Goal: Task Accomplishment & Management: Use online tool/utility

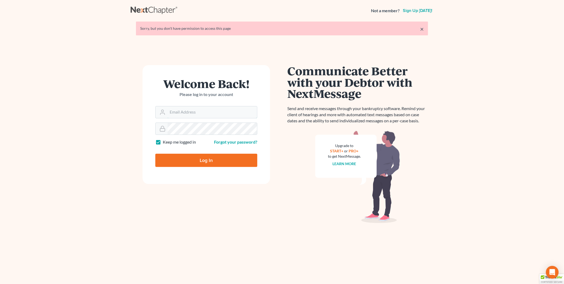
type input "PDonegan@tbennerlaw.com"
click at [212, 162] on input "Log In" at bounding box center [206, 159] width 102 height 13
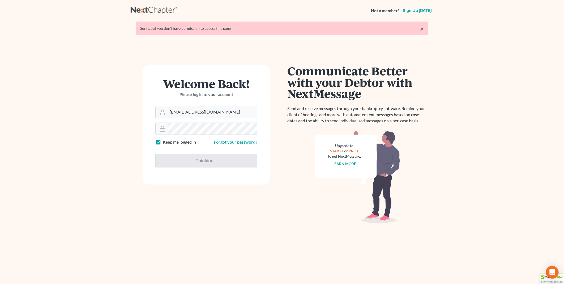
type input "Thinking..."
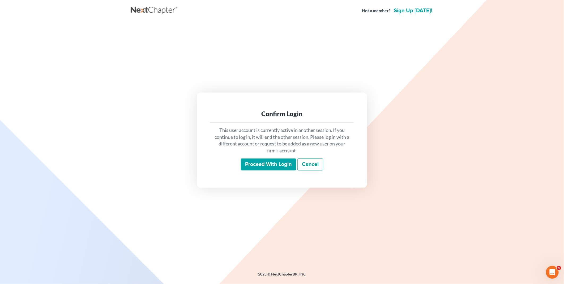
click at [256, 166] on input "Proceed with login" at bounding box center [268, 164] width 55 height 12
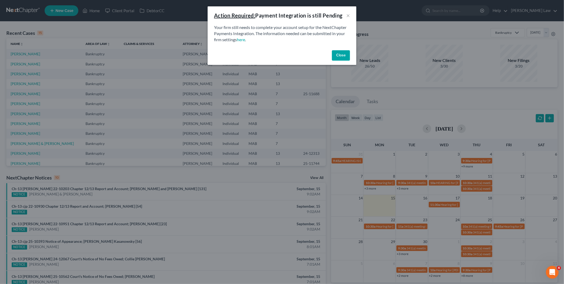
click at [344, 53] on button "Close" at bounding box center [341, 55] width 18 height 11
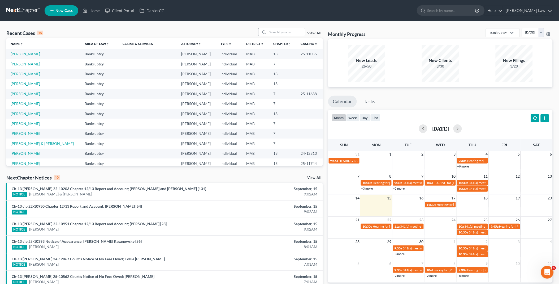
click at [274, 32] on input "search" at bounding box center [286, 32] width 37 height 8
type input "[PERSON_NAME]"
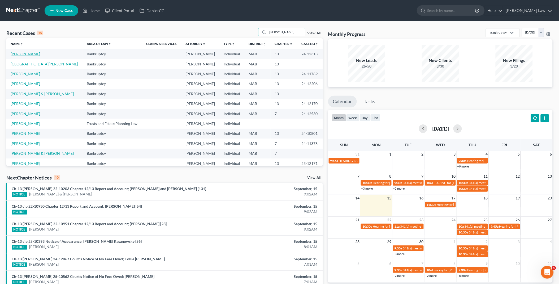
click at [28, 55] on link "[PERSON_NAME]" at bounding box center [25, 53] width 29 height 5
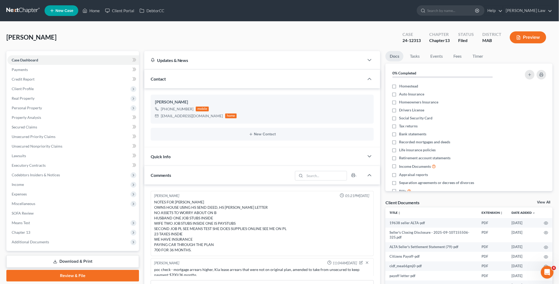
scroll to position [71, 0]
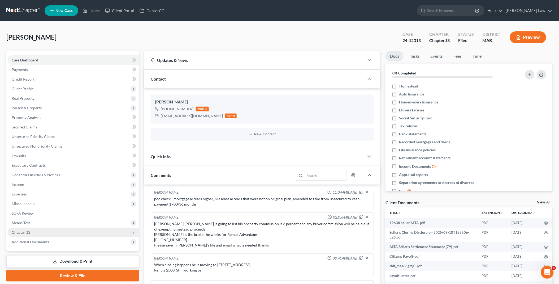
click at [44, 229] on span "Chapter 13" at bounding box center [73, 232] width 132 height 10
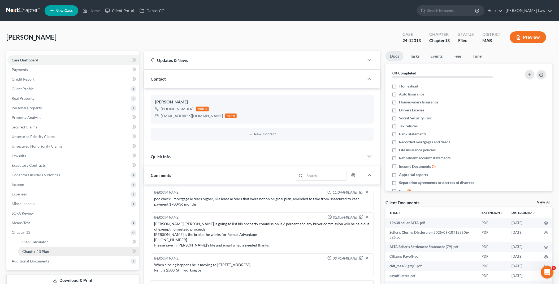
click at [55, 249] on link "Chapter 13 Plan" at bounding box center [78, 251] width 121 height 10
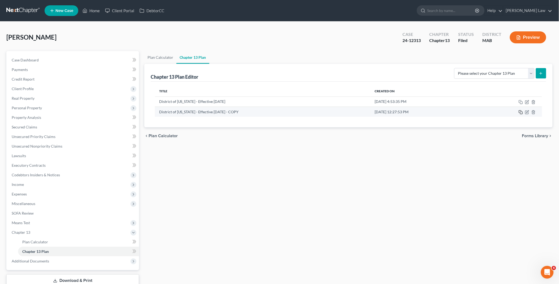
click at [521, 112] on rect "button" at bounding box center [522, 112] width 2 height 2
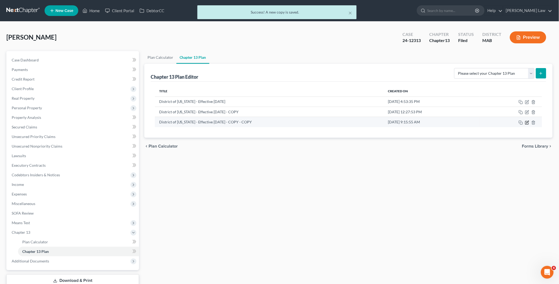
click at [527, 124] on icon "button" at bounding box center [527, 122] width 4 height 4
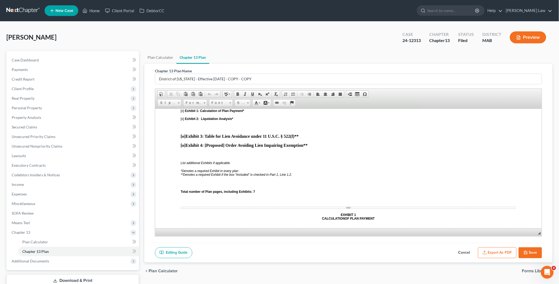
scroll to position [1622, 0]
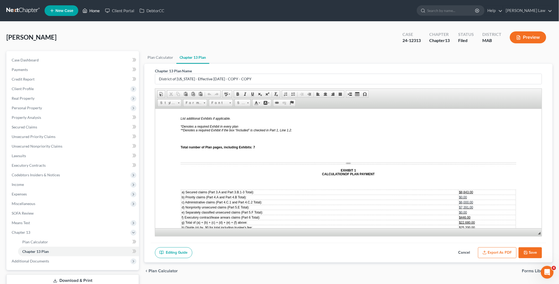
click at [98, 11] on link "Home" at bounding box center [91, 11] width 23 height 10
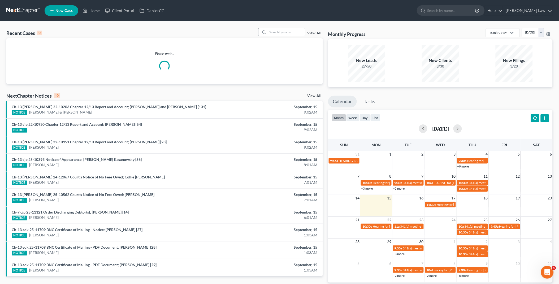
click at [293, 31] on input "search" at bounding box center [286, 32] width 37 height 8
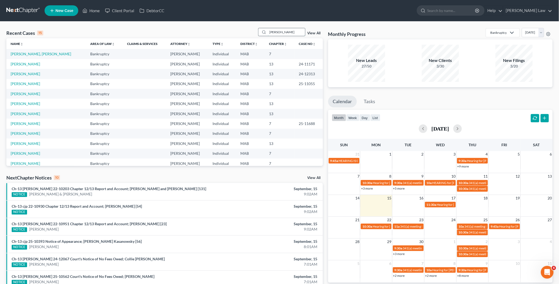
type input "[PERSON_NAME]"
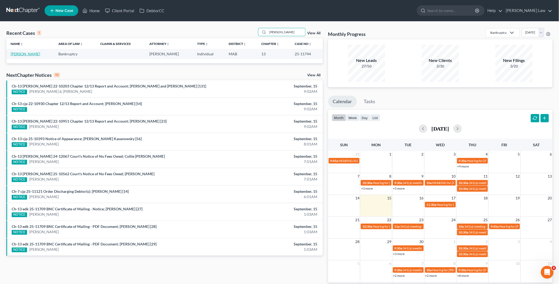
click at [40, 53] on link "[PERSON_NAME]" at bounding box center [25, 53] width 29 height 5
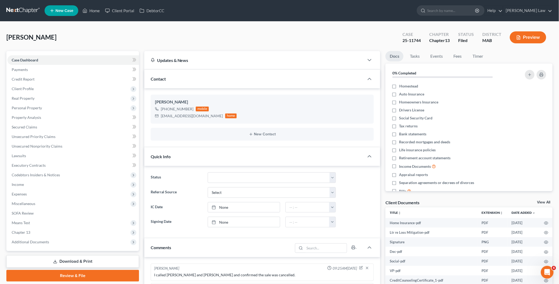
scroll to position [238, 0]
click at [545, 201] on link "View All" at bounding box center [544, 202] width 13 height 4
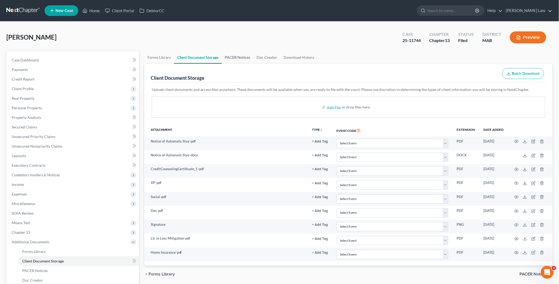
click at [232, 57] on link "PACER Notices" at bounding box center [238, 57] width 32 height 13
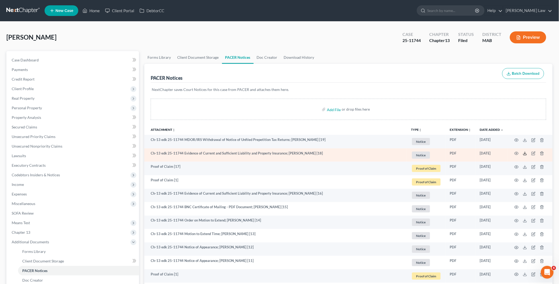
click at [525, 153] on icon at bounding box center [525, 153] width 4 height 4
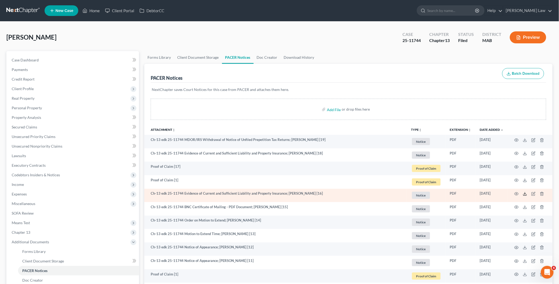
click at [525, 193] on line at bounding box center [525, 193] width 0 height 2
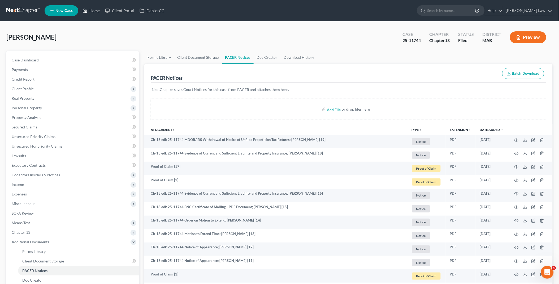
click at [92, 11] on link "Home" at bounding box center [91, 11] width 23 height 10
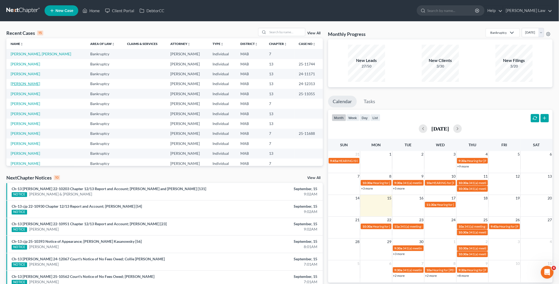
click at [27, 83] on link "[PERSON_NAME]" at bounding box center [25, 83] width 29 height 5
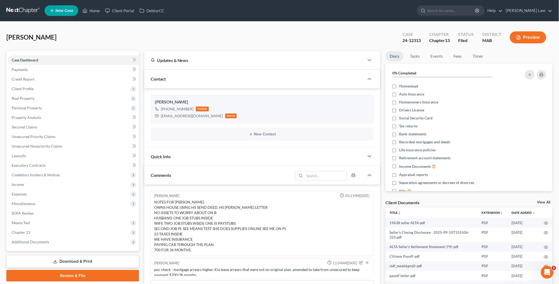
scroll to position [71, 0]
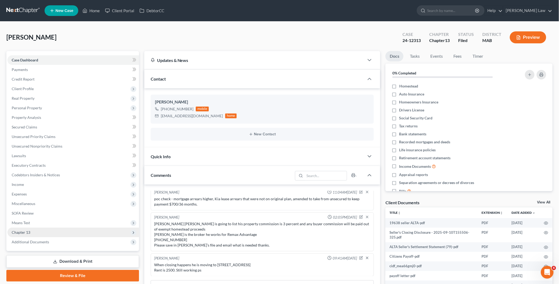
click at [42, 231] on span "Chapter 13" at bounding box center [73, 232] width 132 height 10
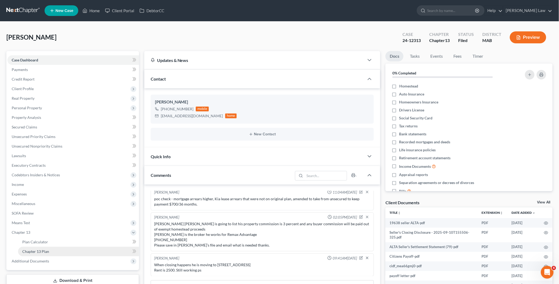
click at [56, 248] on link "Chapter 13 Plan" at bounding box center [78, 251] width 121 height 10
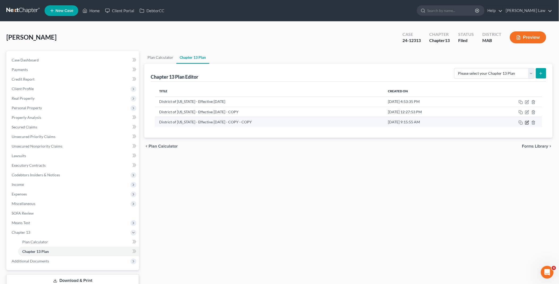
click at [527, 121] on icon "button" at bounding box center [527, 122] width 4 height 4
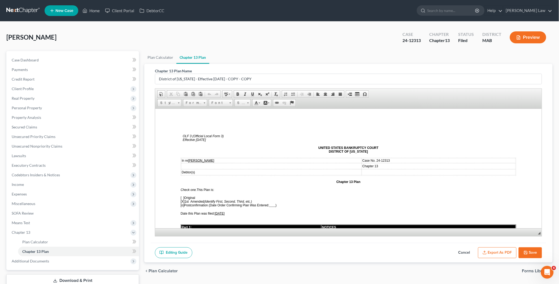
click at [186, 199] on span "[X] 1st Amended (Identify First, Second, Third, etc.)" at bounding box center [216, 201] width 71 height 4
drag, startPoint x: 216, startPoint y: 210, endPoint x: 221, endPoint y: 210, distance: 5.0
click at [221, 211] on span "[DATE]" at bounding box center [219, 213] width 10 height 4
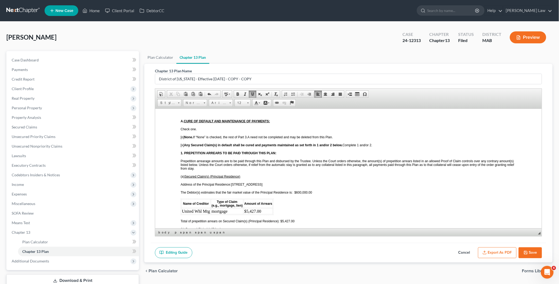
scroll to position [442, 0]
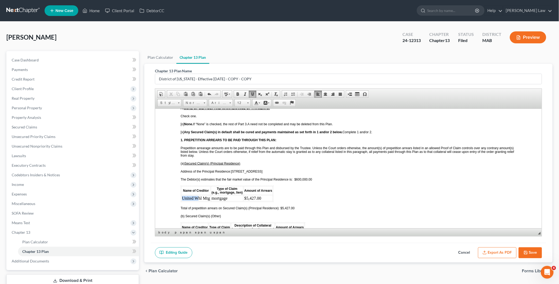
drag, startPoint x: 182, startPoint y: 184, endPoint x: 197, endPoint y: 186, distance: 14.9
click at [197, 195] on td "United Whl Mtg" at bounding box center [195, 198] width 29 height 6
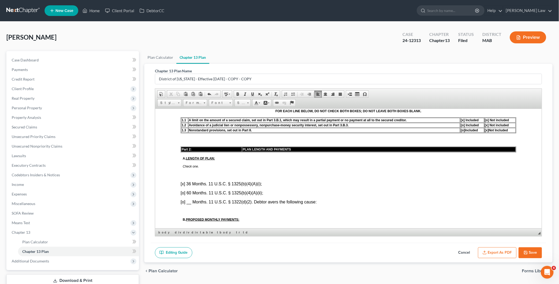
scroll to position [177, 0]
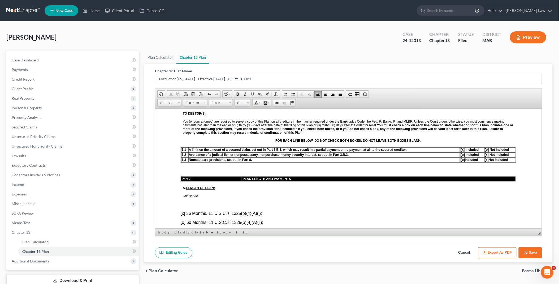
click at [461, 157] on span "[o]" at bounding box center [463, 159] width 4 height 4
click at [485, 157] on span "[x]" at bounding box center [487, 159] width 4 height 4
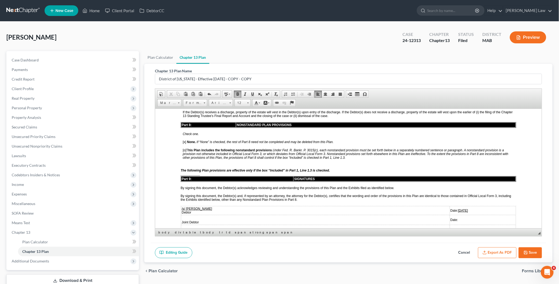
scroll to position [1386, 0]
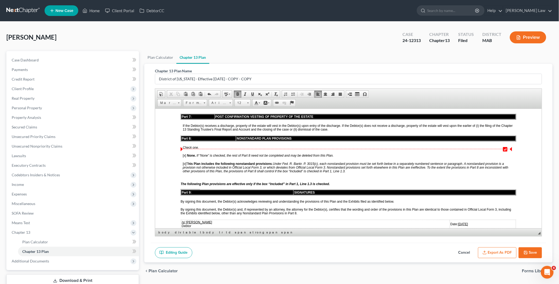
click at [350, 177] on div at bounding box center [349, 179] width 336 height 5
click at [347, 182] on div "The following Plan provisions are effective only if the box “Included” in Part …" at bounding box center [349, 184] width 336 height 4
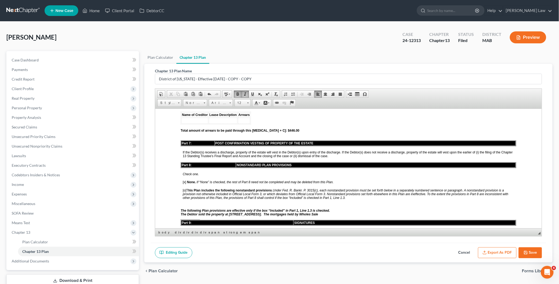
scroll to position [1357, 0]
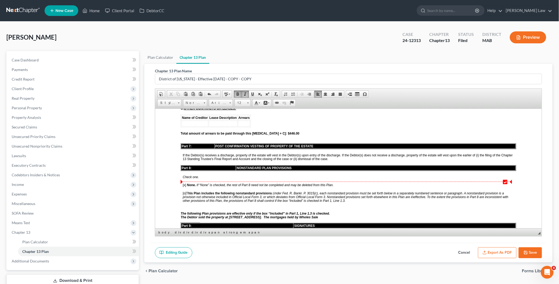
click at [312, 215] on span "The Debtor sold the property at [STREET_ADDRESS]. The mortgages held by Wholes …" at bounding box center [250, 217] width 138 height 4
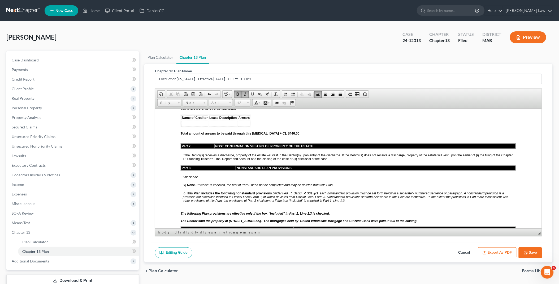
click at [183, 191] on span "[o]" at bounding box center [184, 193] width 3 height 4
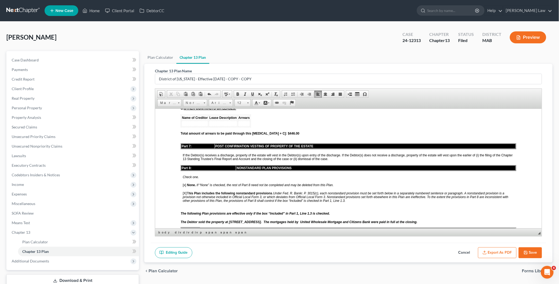
click at [184, 183] on span "[x]" at bounding box center [184, 185] width 3 height 4
drag, startPoint x: 179, startPoint y: 188, endPoint x: 432, endPoint y: 188, distance: 252.2
click at [245, 93] on span at bounding box center [245, 94] width 4 height 4
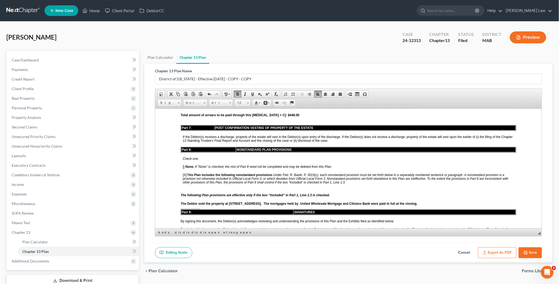
scroll to position [1416, 0]
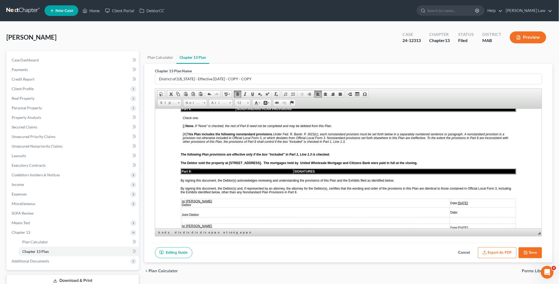
click at [458, 201] on u "[DATE]" at bounding box center [463, 203] width 10 height 4
drag, startPoint x: 439, startPoint y: 168, endPoint x: 458, endPoint y: 166, distance: 19.2
click at [458, 198] on td "Date: [DATE]" at bounding box center [483, 202] width 66 height 8
drag, startPoint x: 439, startPoint y: 191, endPoint x: 459, endPoint y: 190, distance: 20.0
click at [459, 223] on td "Date: [DATE]" at bounding box center [483, 227] width 66 height 8
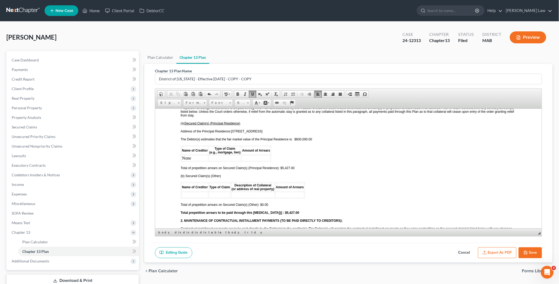
scroll to position [501, 0]
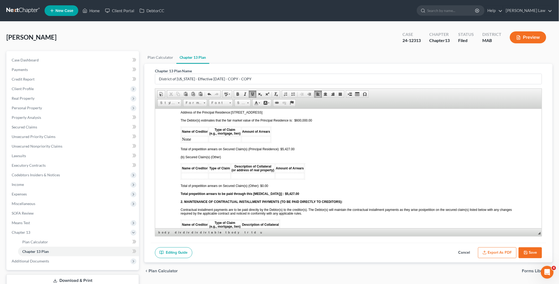
click at [205, 173] on td at bounding box center [194, 176] width 27 height 6
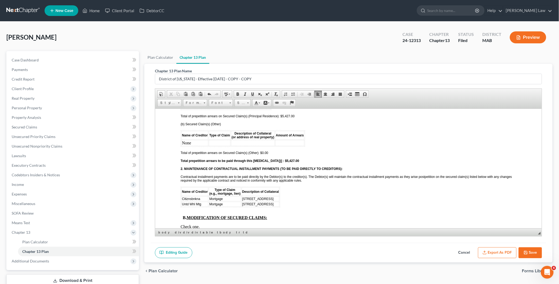
scroll to position [560, 0]
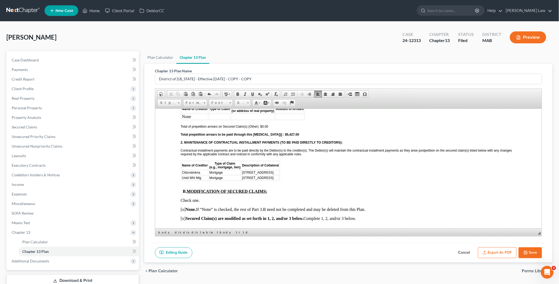
click at [182, 170] on span "Citiznsbnkna" at bounding box center [191, 172] width 18 height 4
click at [187, 177] on span "Untd Whl Mtg" at bounding box center [191, 179] width 19 height 4
click at [197, 182] on span "Row" at bounding box center [207, 180] width 26 height 7
click at [243, 193] on span "Delete Rows" at bounding box center [244, 194] width 31 height 7
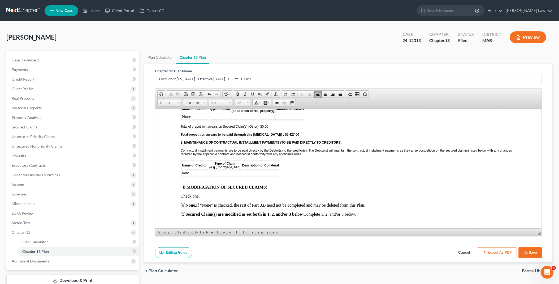
click at [279, 132] on strong "Total prepetition arrears to be paid through this [MEDICAL_DATA])] : $5,427.00" at bounding box center [240, 134] width 119 height 4
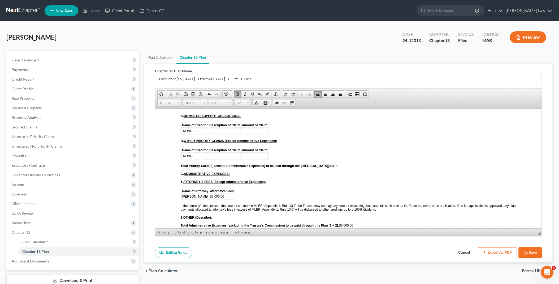
scroll to position [914, 0]
click at [211, 194] on span "$6,000.00" at bounding box center [217, 196] width 14 height 4
click at [341, 223] on span "Total Administrative Expenses (excluding the Trustee’s Commission) to be paid t…" at bounding box center [267, 225] width 173 height 4
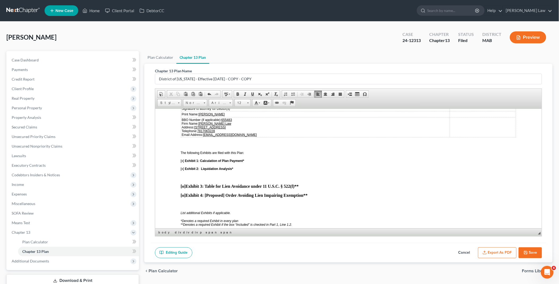
scroll to position [1593, 0]
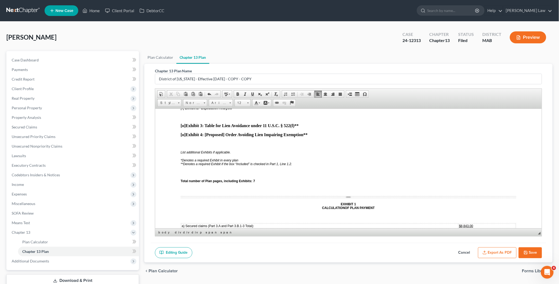
click at [459, 224] on span "$8,843.00" at bounding box center [466, 226] width 14 height 4
click at [459, 239] on span "$7,391.00" at bounding box center [466, 241] width 14 height 4
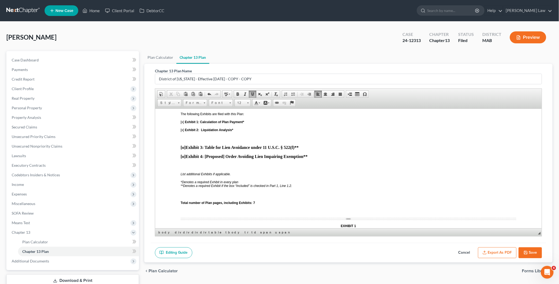
scroll to position [1622, 0]
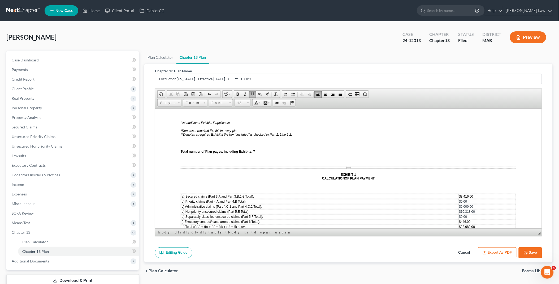
click at [459, 204] on span "$6,000.00" at bounding box center [466, 206] width 14 height 4
click at [459, 209] on span "$10,318.00" at bounding box center [467, 211] width 16 height 4
drag, startPoint x: 458, startPoint y: 187, endPoint x: 472, endPoint y: 187, distance: 14.1
click at [472, 224] on td "$22.680.00" at bounding box center [487, 226] width 57 height 5
drag, startPoint x: 457, startPoint y: 192, endPoint x: 473, endPoint y: 192, distance: 16.5
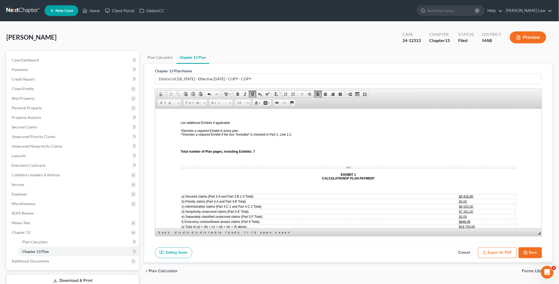
click at [473, 229] on td "$25,200.00" at bounding box center [487, 231] width 57 height 5
drag, startPoint x: 456, startPoint y: 192, endPoint x: 478, endPoint y: 191, distance: 22.0
click at [478, 229] on td "$25,200.00" at bounding box center [487, 231] width 57 height 5
click at [493, 261] on span "___" at bounding box center [495, 263] width 5 height 4
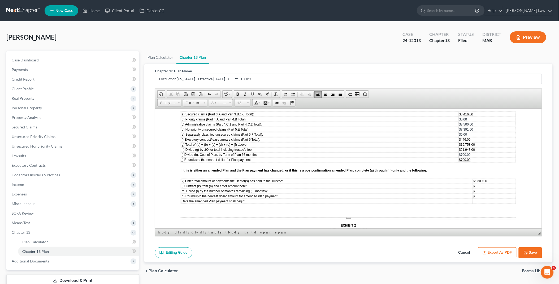
scroll to position [1711, 0]
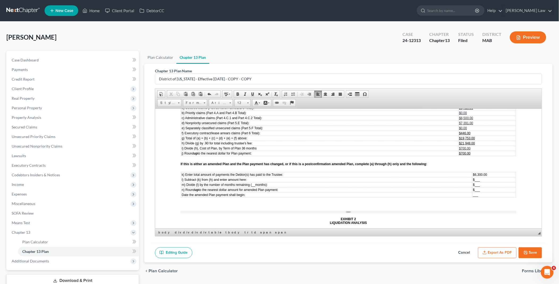
click at [475, 177] on span "___" at bounding box center [477, 179] width 5 height 4
click at [252, 182] on span "__" at bounding box center [253, 184] width 3 height 4
click at [472, 182] on span "___" at bounding box center [474, 184] width 5 height 4
click at [472, 187] on span "___" at bounding box center [474, 189] width 5 height 4
click at [470, 192] on span "___" at bounding box center [472, 194] width 5 height 4
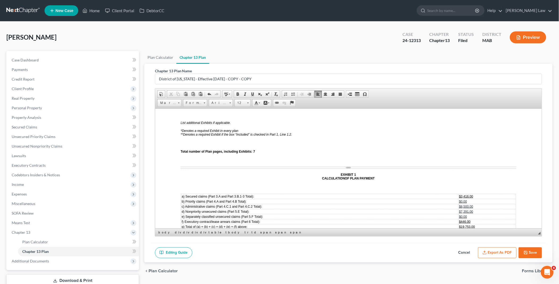
scroll to position [1652, 0]
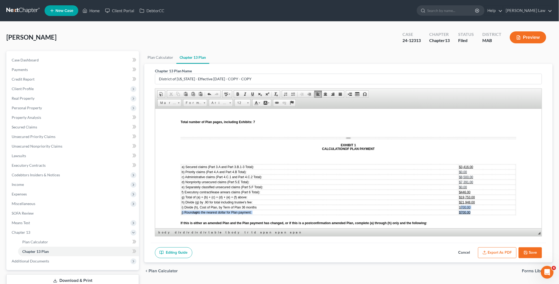
drag, startPoint x: 457, startPoint y: 168, endPoint x: 467, endPoint y: 170, distance: 10.5
click at [467, 170] on tbody "a) Secured claims (Part 3.A and Part 3.B.1‐3 Total): $3,416.00 b) Priority clai…" at bounding box center [348, 189] width 335 height 50
click at [473, 209] on td "$700.00" at bounding box center [487, 211] width 57 height 5
drag, startPoint x: 459, startPoint y: 167, endPoint x: 465, endPoint y: 167, distance: 5.3
click at [465, 205] on span "$700.00" at bounding box center [464, 207] width 11 height 4
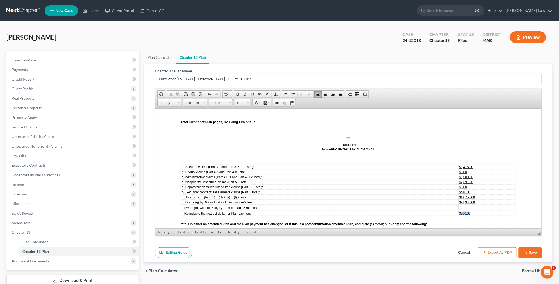
drag, startPoint x: 457, startPoint y: 174, endPoint x: 466, endPoint y: 174, distance: 9.0
click at [466, 211] on span "$700.00" at bounding box center [464, 213] width 11 height 4
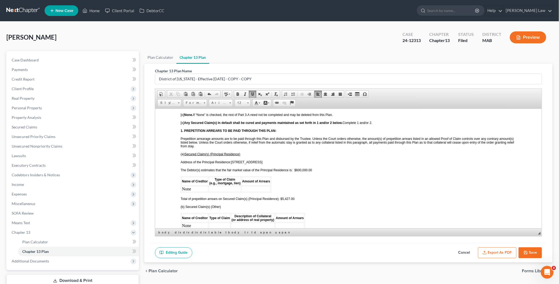
scroll to position [501, 0]
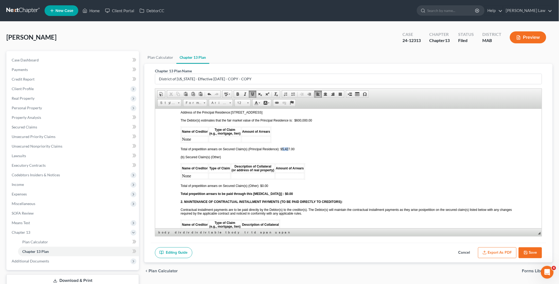
drag, startPoint x: 284, startPoint y: 136, endPoint x: 289, endPoint y: 136, distance: 4.5
click at [289, 147] on span "Total of prepetition arrears on Secured Claim(s) (Principal Residence): $5,427.…" at bounding box center [238, 149] width 114 height 4
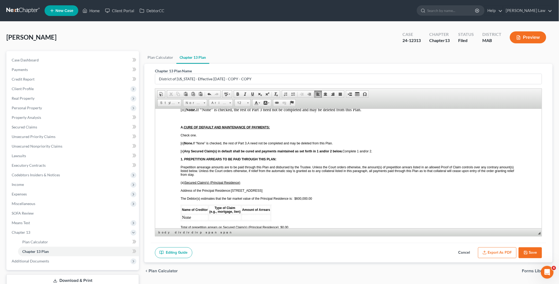
scroll to position [413, 0]
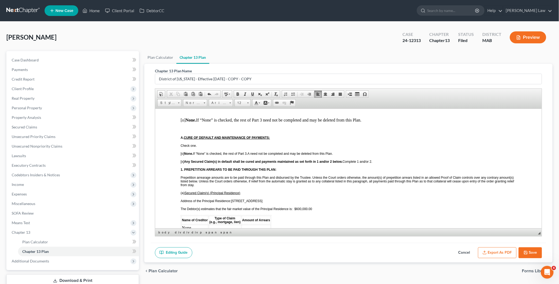
drag, startPoint x: 231, startPoint y: 190, endPoint x: 280, endPoint y: 190, distance: 48.8
click at [263, 199] on span "Address of the Principal Residence:[STREET_ADDRESS]" at bounding box center [222, 201] width 82 height 4
drag, startPoint x: 294, startPoint y: 197, endPoint x: 314, endPoint y: 199, distance: 20.2
click at [314, 207] on p "The Debtor(s) estimates that the fair market value of the Principal Residence i…" at bounding box center [349, 209] width 336 height 4
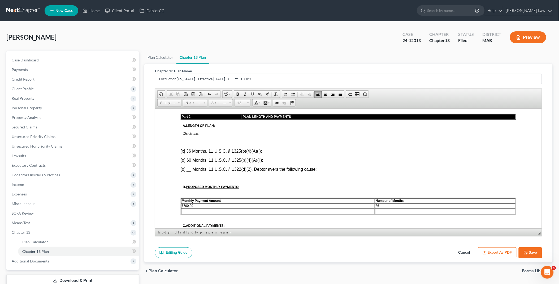
scroll to position [236, 0]
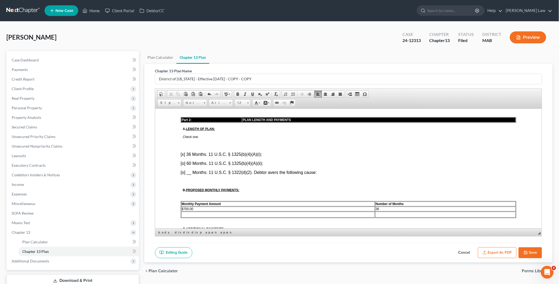
click at [189, 211] on td at bounding box center [278, 214] width 194 height 6
click at [379, 206] on td "36" at bounding box center [445, 208] width 141 height 5
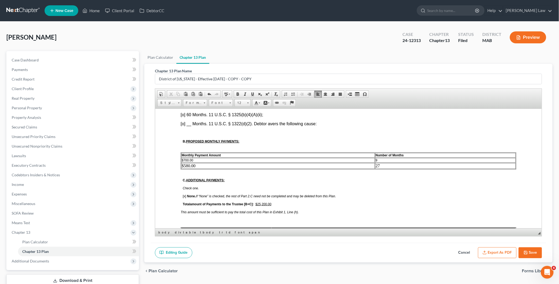
scroll to position [295, 0]
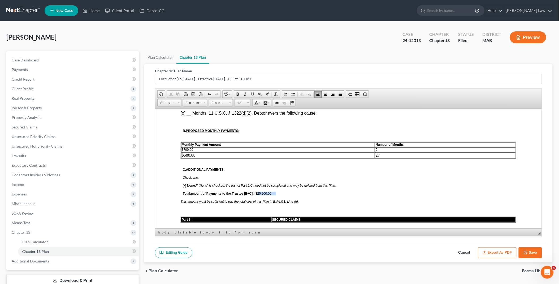
drag, startPoint x: 258, startPoint y: 183, endPoint x: 277, endPoint y: 183, distance: 18.3
click at [277, 191] on span "Total amount of Payments to the Trustee [B+C]: $25,200.00" at bounding box center [236, 193] width 107 height 4
click at [501, 250] on button "Export as PDF" at bounding box center [497, 252] width 38 height 11
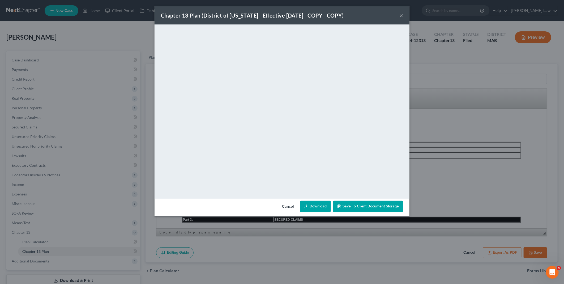
click at [308, 204] on icon at bounding box center [306, 206] width 4 height 4
click at [285, 205] on button "Cancel" at bounding box center [288, 206] width 20 height 11
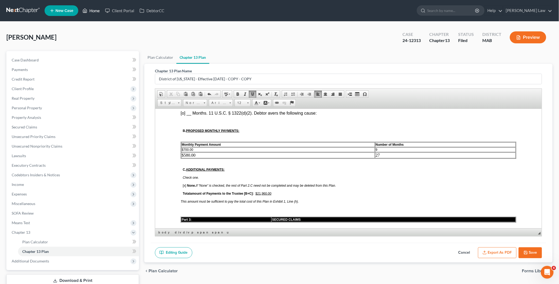
click at [98, 10] on link "Home" at bounding box center [91, 11] width 23 height 10
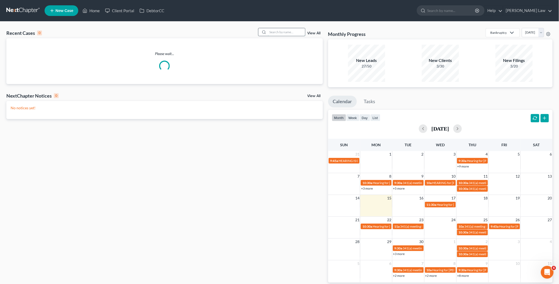
click at [274, 33] on input "search" at bounding box center [286, 32] width 37 height 8
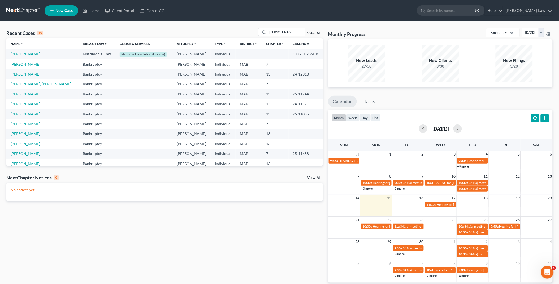
type input "[PERSON_NAME]"
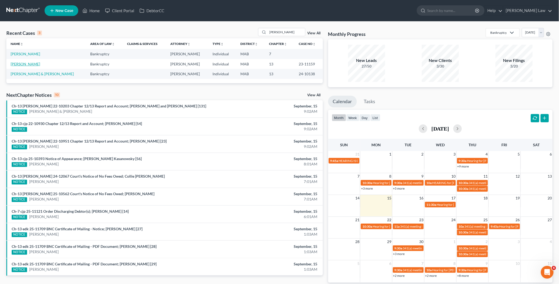
click at [26, 62] on link "[PERSON_NAME]" at bounding box center [25, 64] width 29 height 5
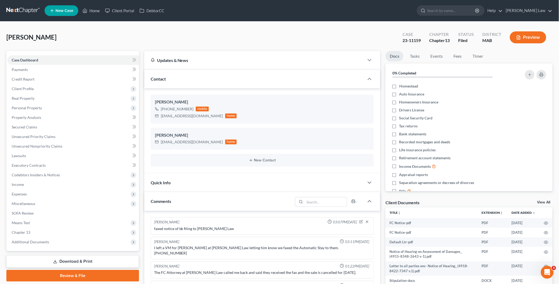
click at [543, 200] on link "View All" at bounding box center [544, 202] width 13 height 4
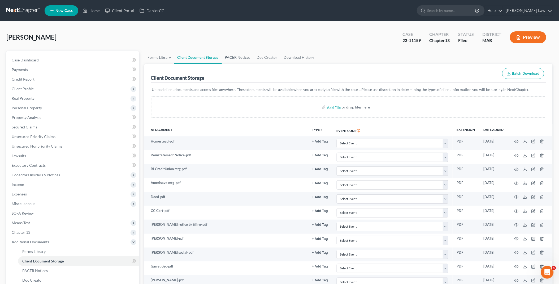
click at [246, 57] on link "PACER Notices" at bounding box center [238, 57] width 32 height 13
